Goal: Task Accomplishment & Management: Complete application form

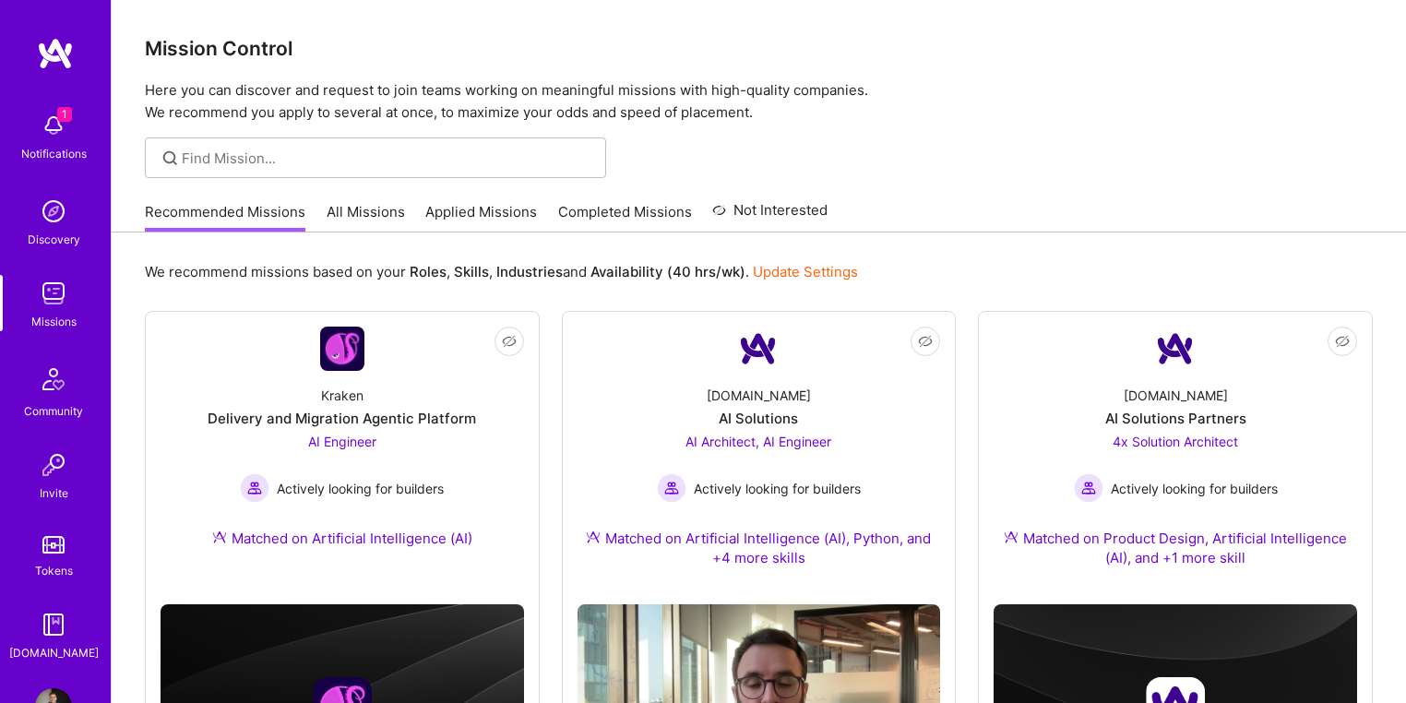
click at [371, 199] on div "Recommended Missions All Missions Applied Missions Completed Missions Not Inter…" at bounding box center [486, 212] width 683 height 40
click at [449, 208] on link "Applied Missions" at bounding box center [481, 217] width 112 height 30
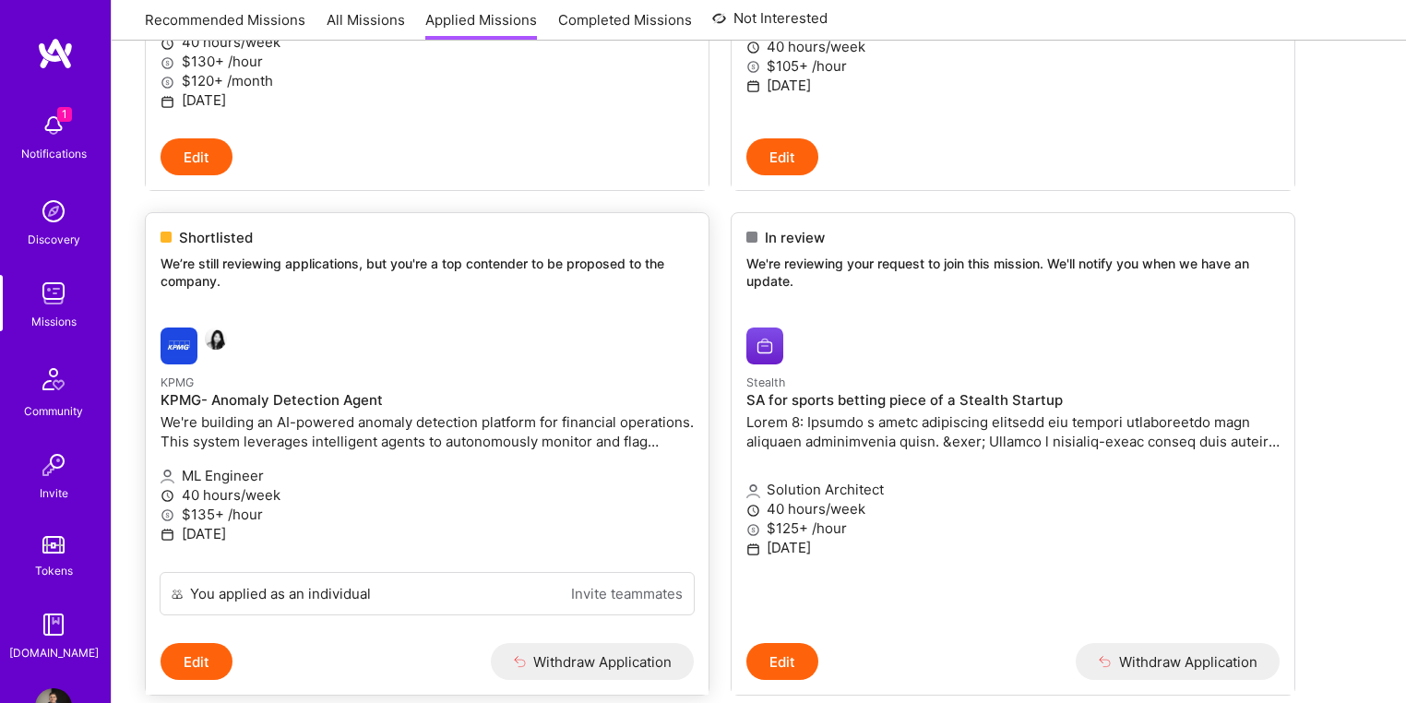
scroll to position [591, 0]
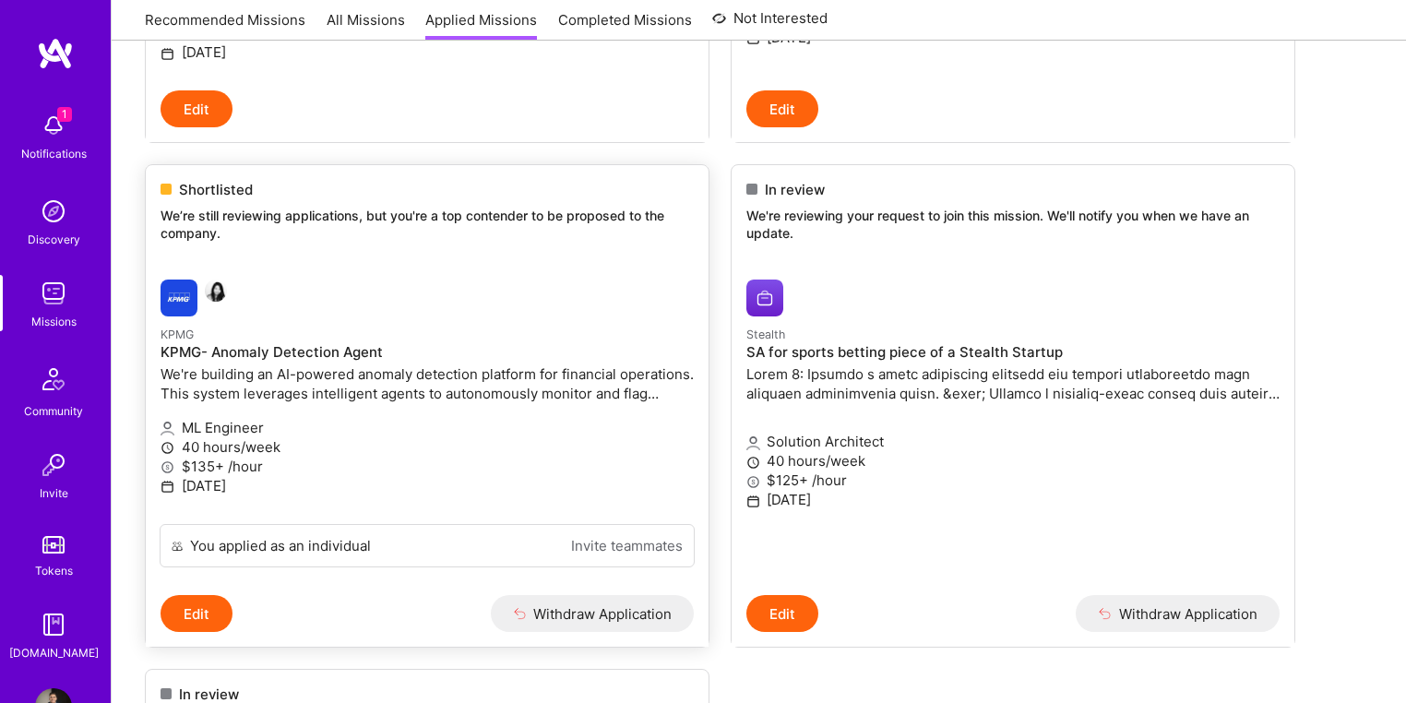
click at [363, 372] on p "We're building an AI-powered anomaly detection platform for financial operation…" at bounding box center [427, 383] width 533 height 39
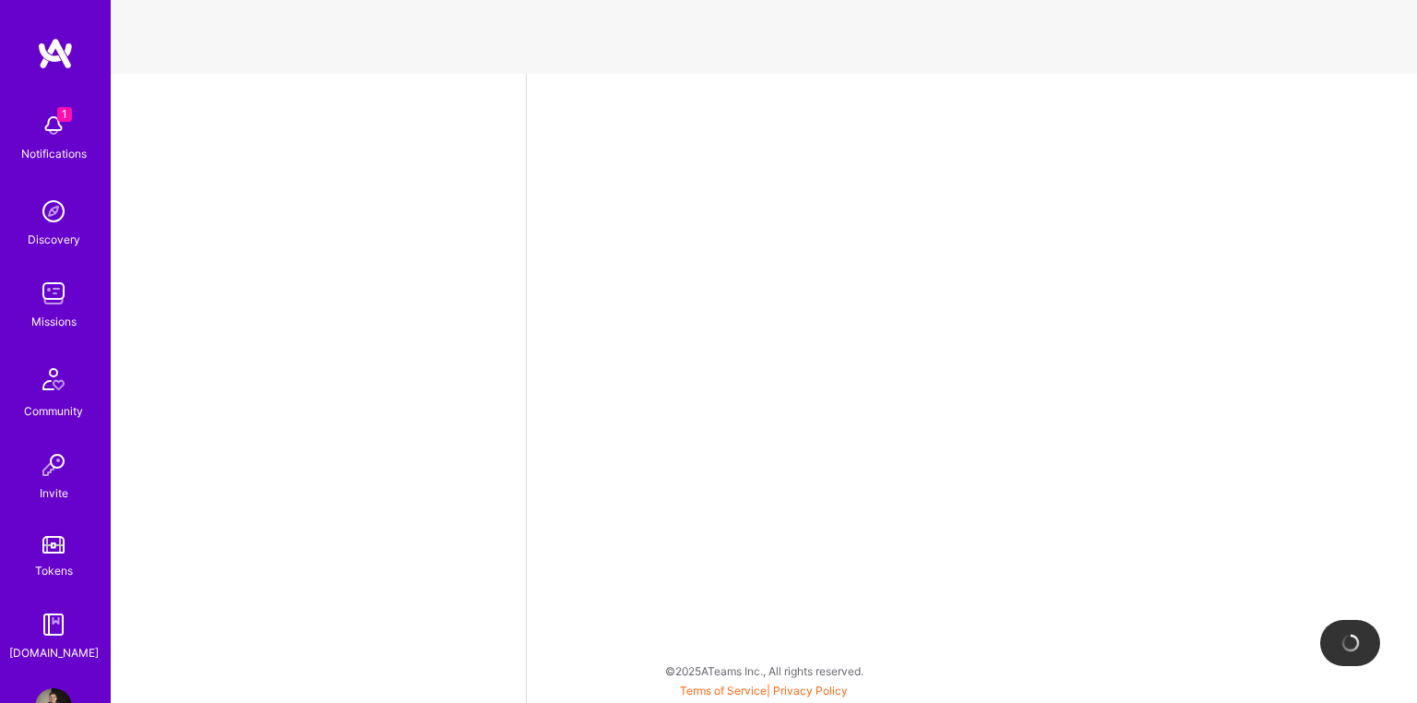
select select "CA"
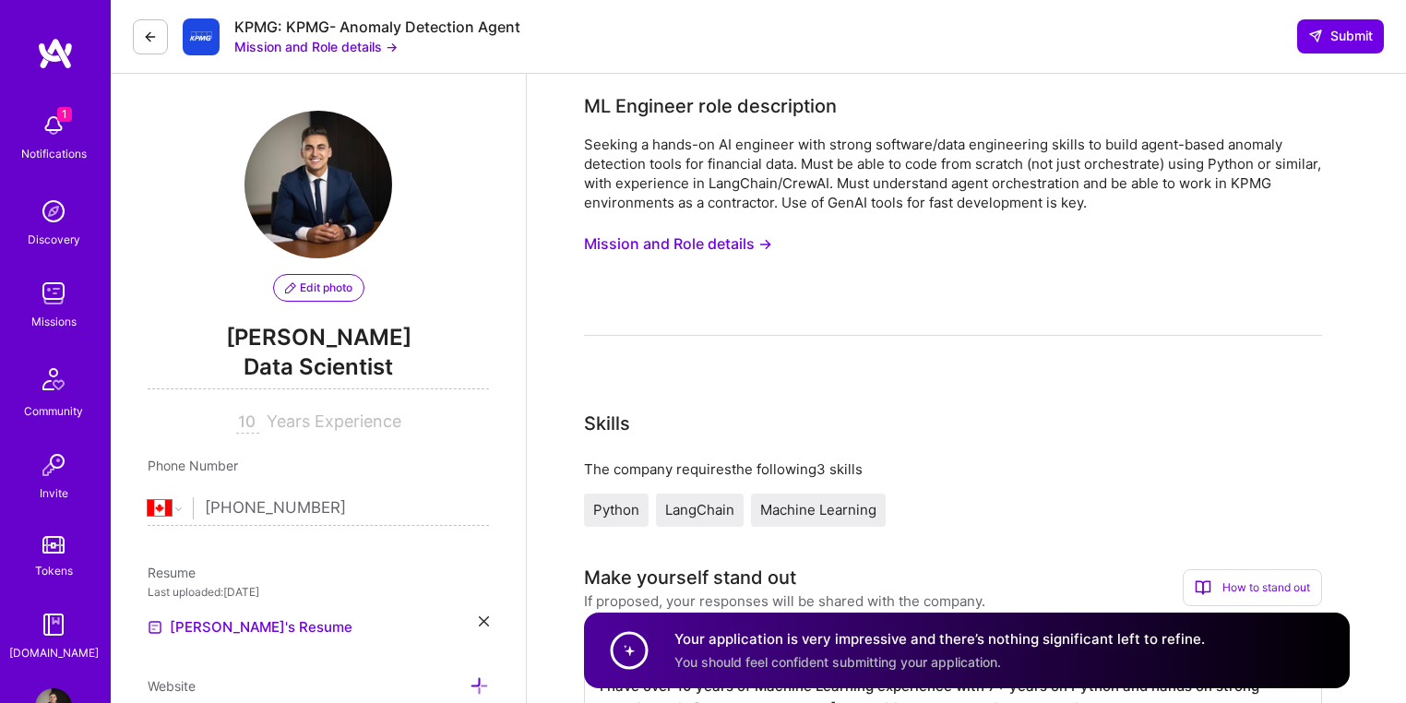
click at [298, 44] on button "Mission and Role details →" at bounding box center [315, 46] width 163 height 19
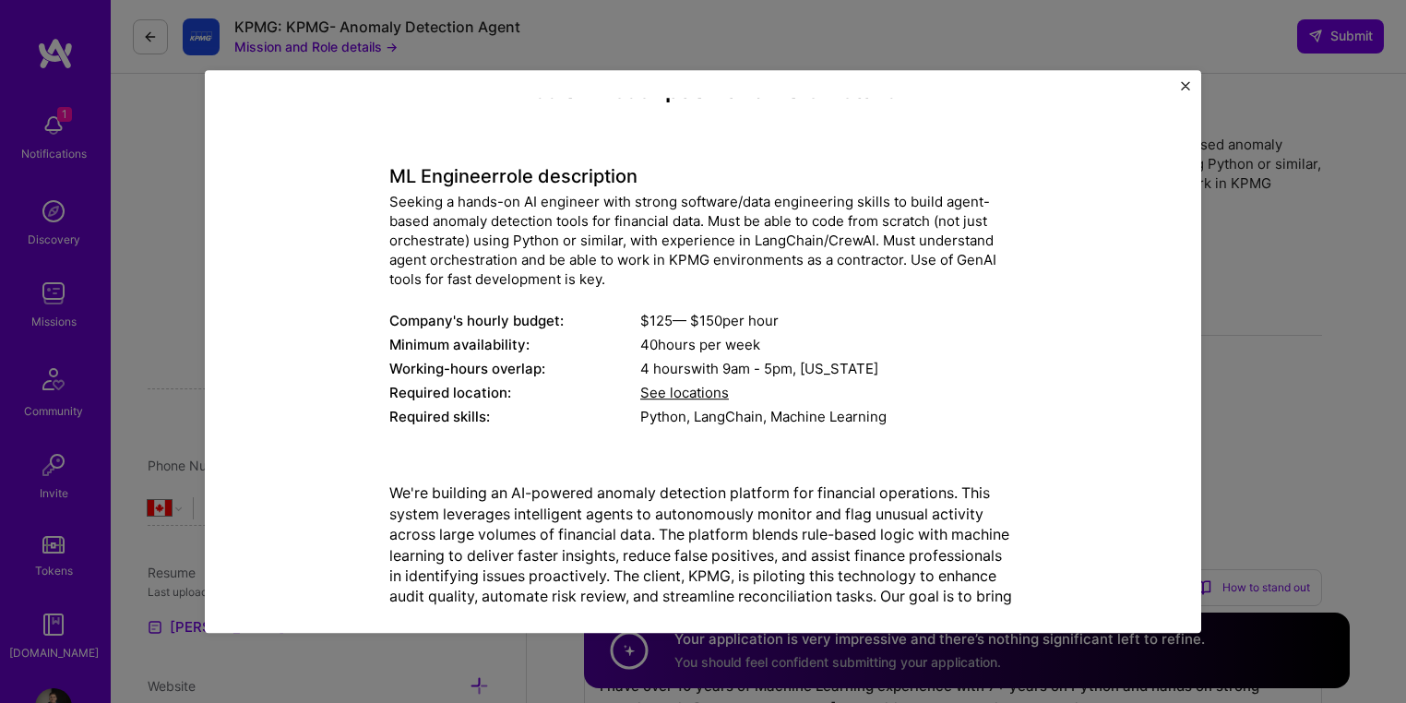
scroll to position [148, 0]
